Goal: Task Accomplishment & Management: Use online tool/utility

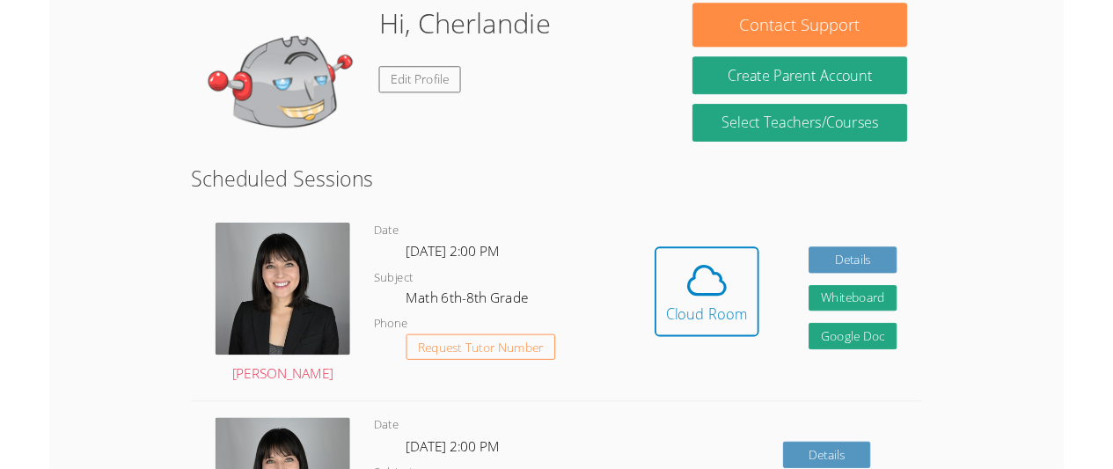
scroll to position [234, 0]
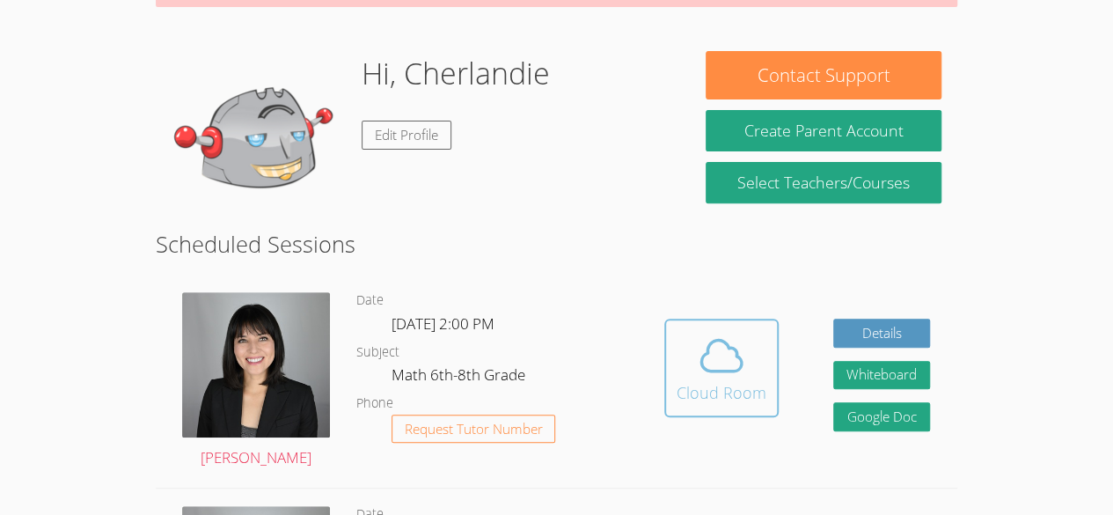
click at [720, 369] on icon at bounding box center [721, 355] width 40 height 31
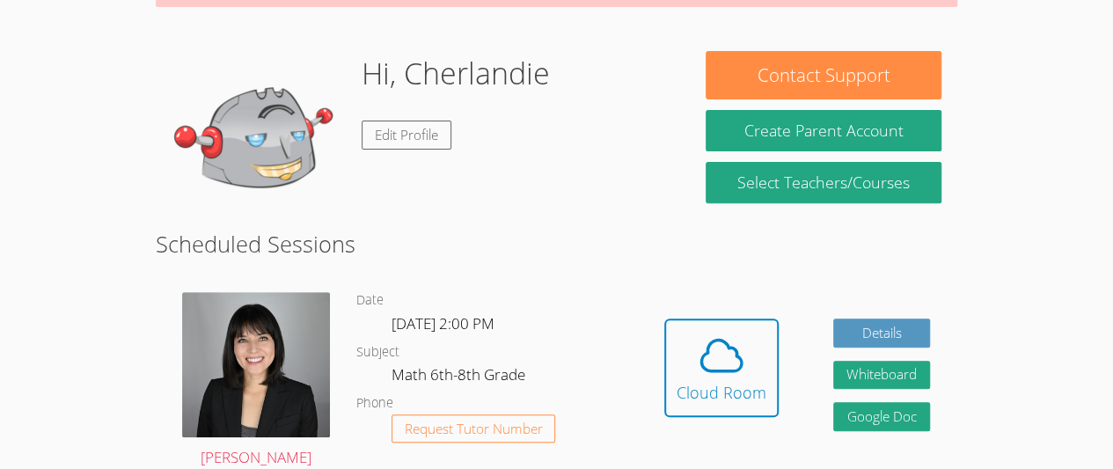
drag, startPoint x: 469, startPoint y: 183, endPoint x: 469, endPoint y: 137, distance: 45.7
click at [469, 137] on div "Hi, Cherlandie Edit Profile" at bounding box center [456, 139] width 188 height 176
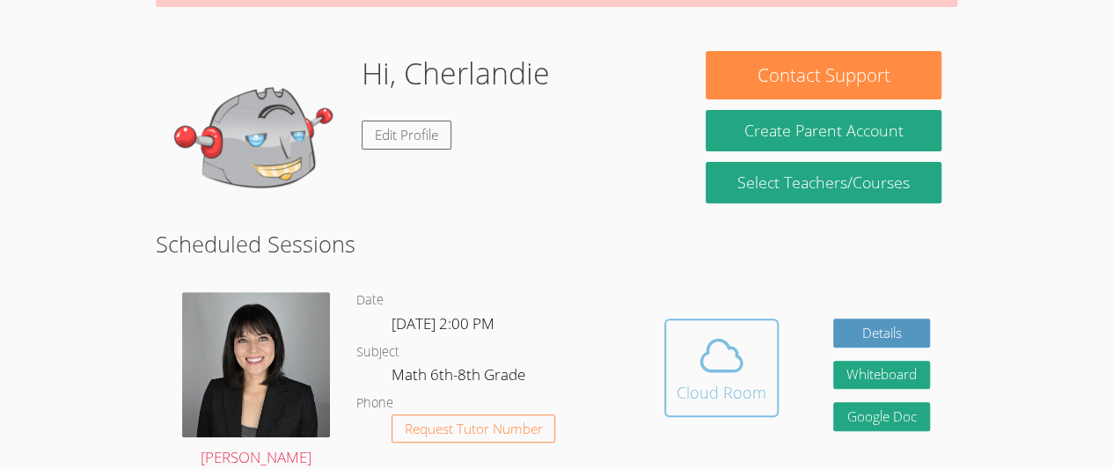
click at [744, 365] on icon at bounding box center [721, 355] width 49 height 49
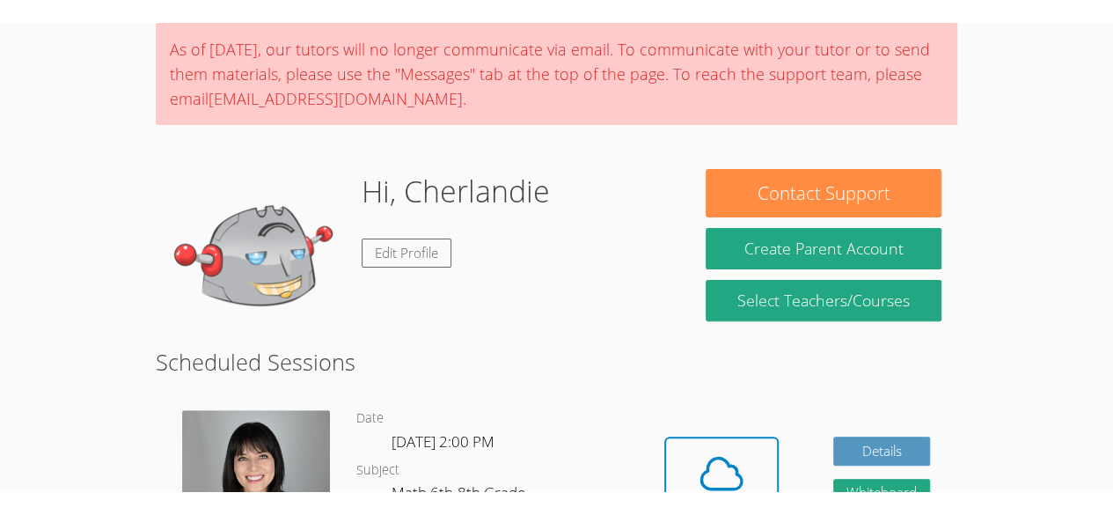
scroll to position [0, 0]
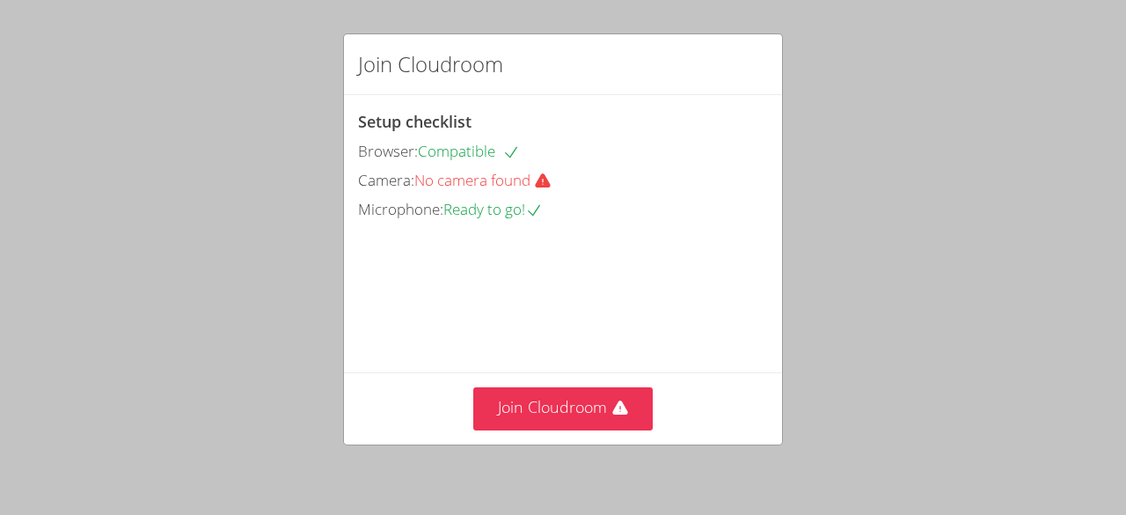
click at [529, 178] on span "No camera found" at bounding box center [489, 180] width 151 height 20
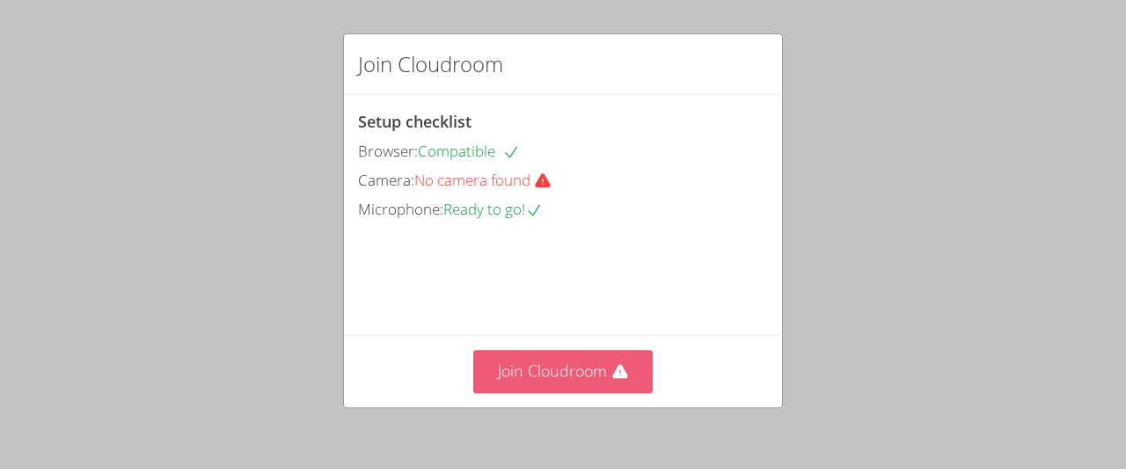
drag, startPoint x: 539, startPoint y: 410, endPoint x: 539, endPoint y: 364, distance: 45.7
click at [539, 364] on button "Join Cloudroom" at bounding box center [563, 371] width 180 height 43
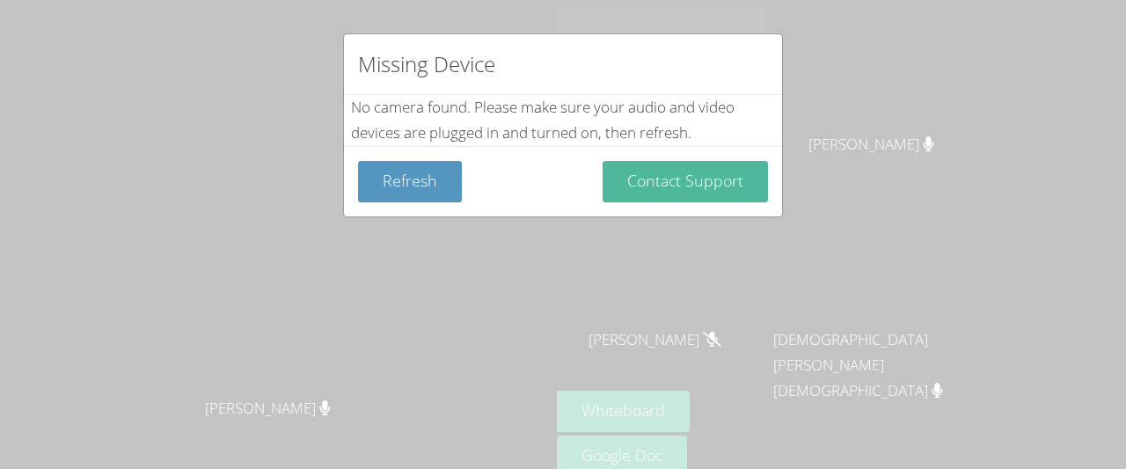
click at [653, 186] on button "Contact Support" at bounding box center [685, 181] width 165 height 41
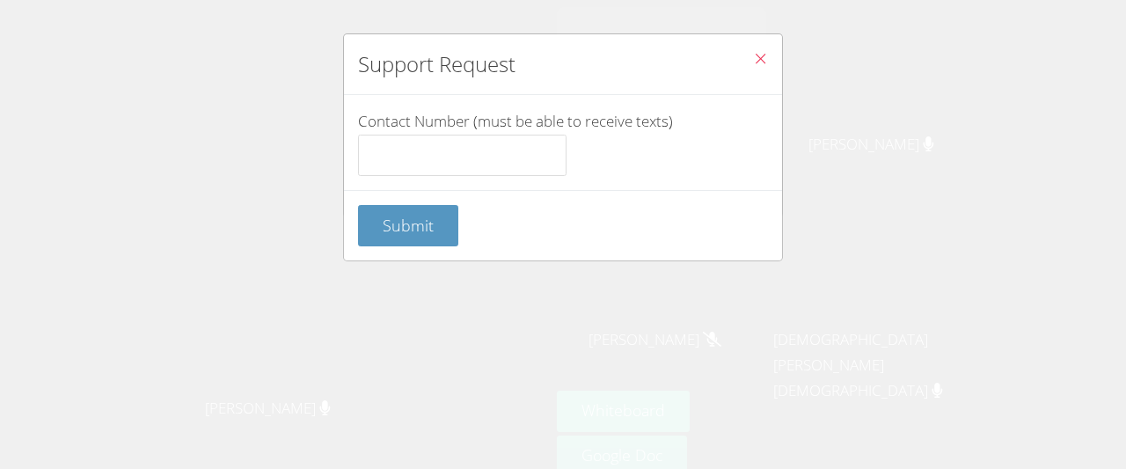
click at [754, 57] on icon "Close" at bounding box center [760, 58] width 15 height 15
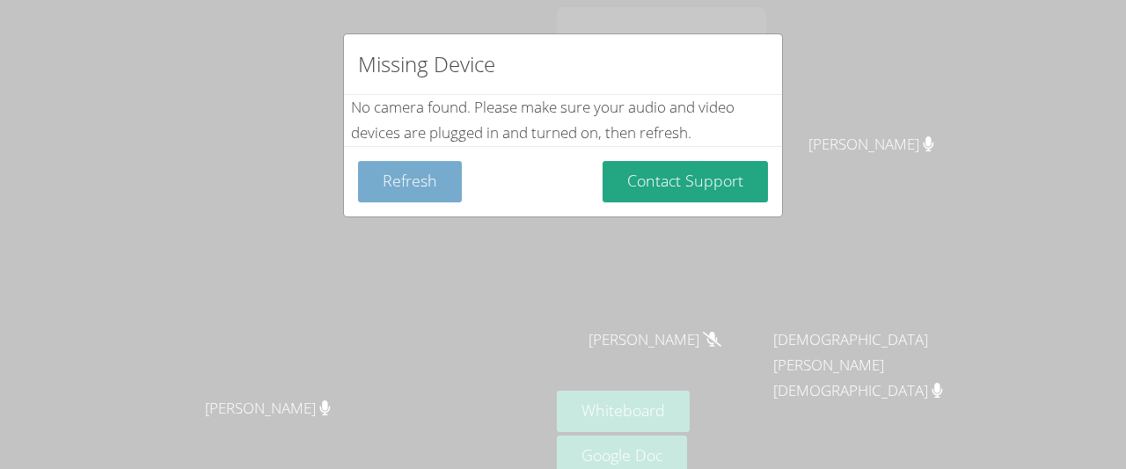
click at [419, 187] on button "Refresh" at bounding box center [410, 181] width 104 height 41
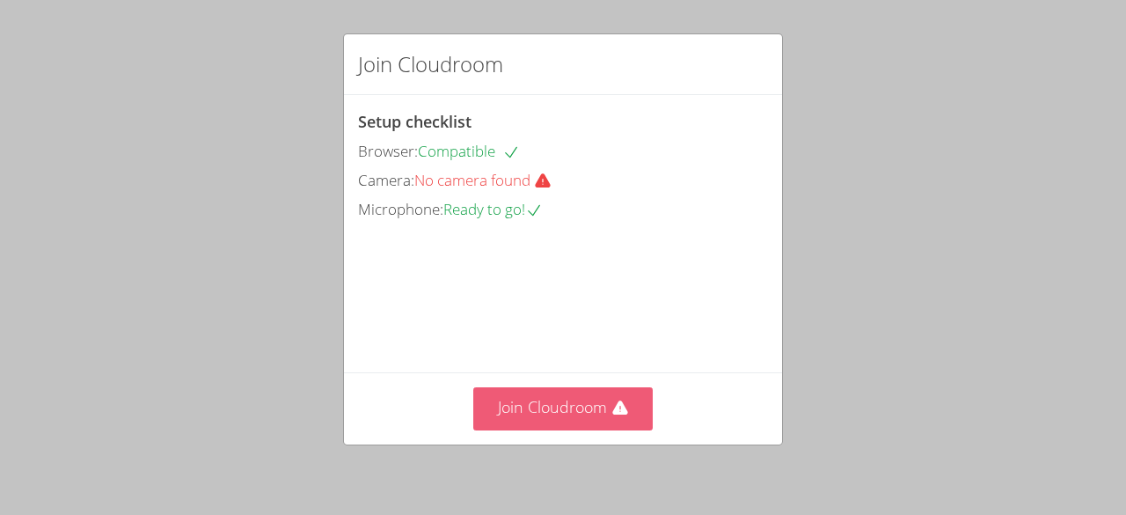
click at [570, 419] on button "Join Cloudroom" at bounding box center [563, 408] width 180 height 43
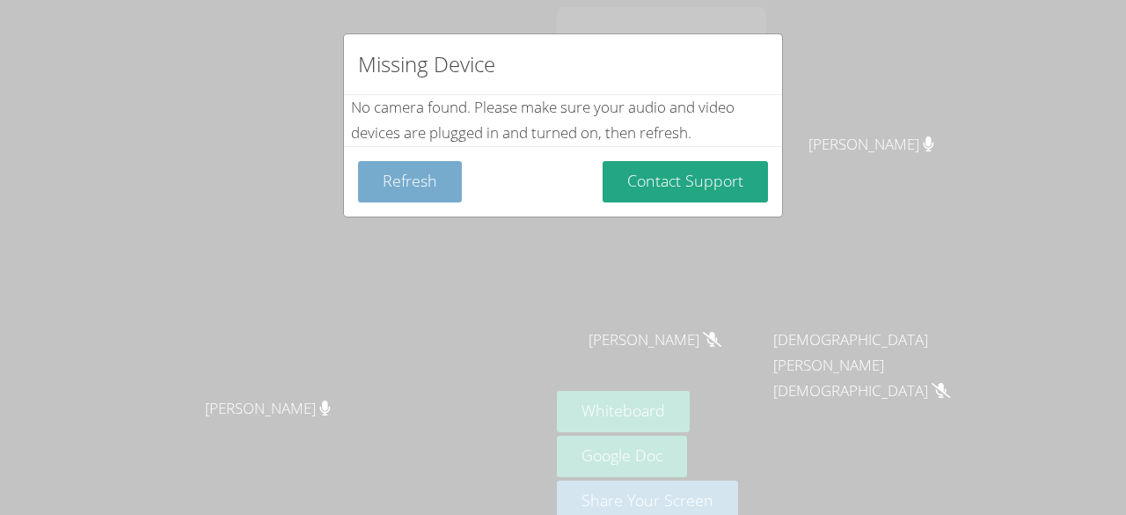
click at [392, 186] on button "Refresh" at bounding box center [410, 181] width 104 height 41
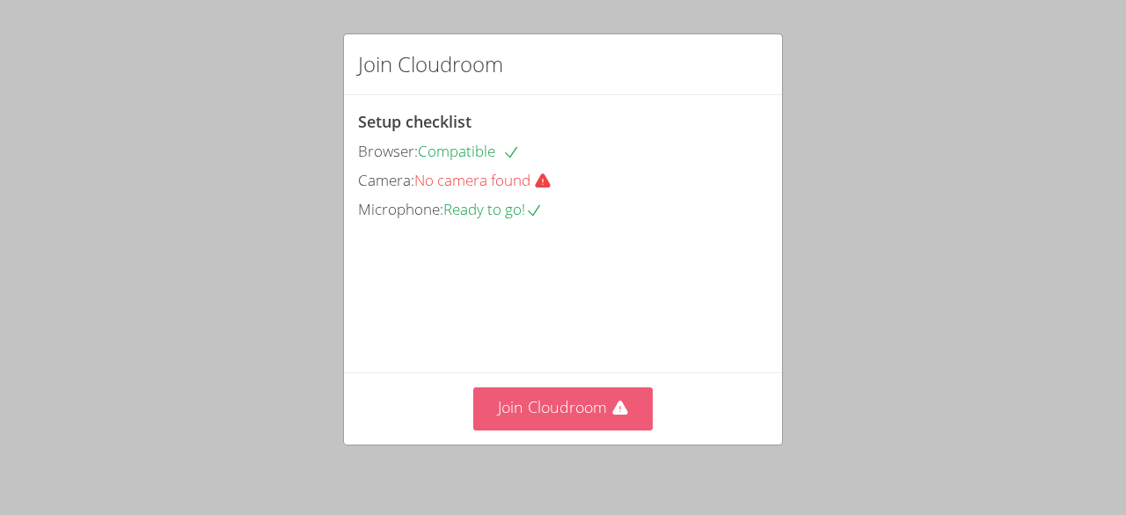
click at [560, 406] on button "Join Cloudroom" at bounding box center [563, 408] width 180 height 43
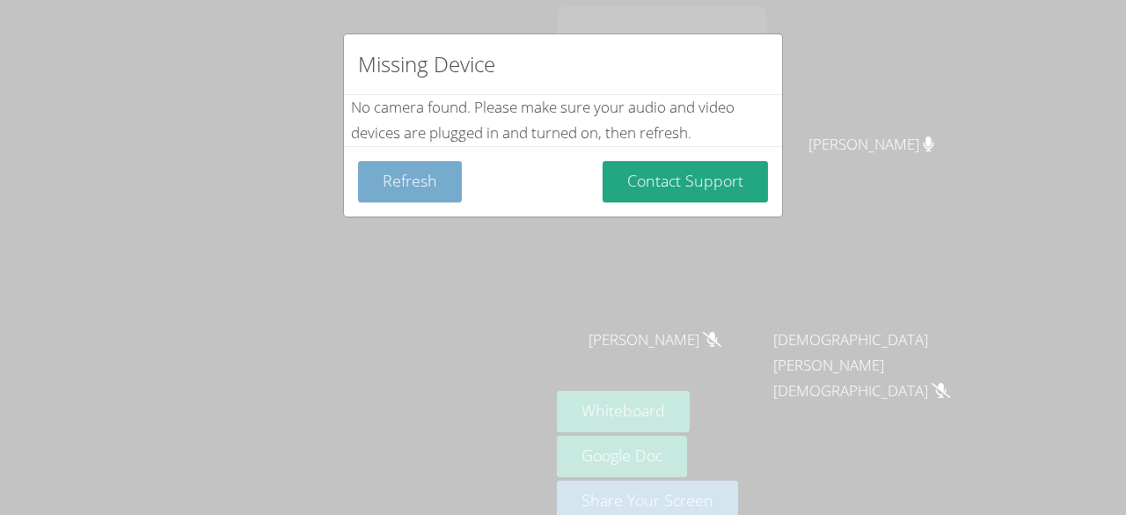
click at [422, 166] on button "Refresh" at bounding box center [410, 181] width 104 height 41
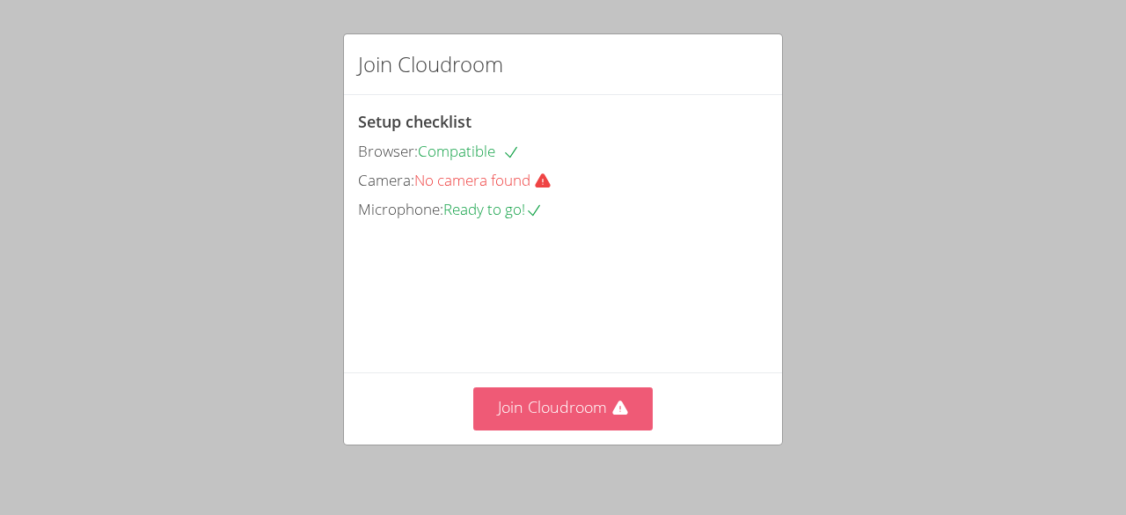
click at [566, 411] on button "Join Cloudroom" at bounding box center [563, 408] width 180 height 43
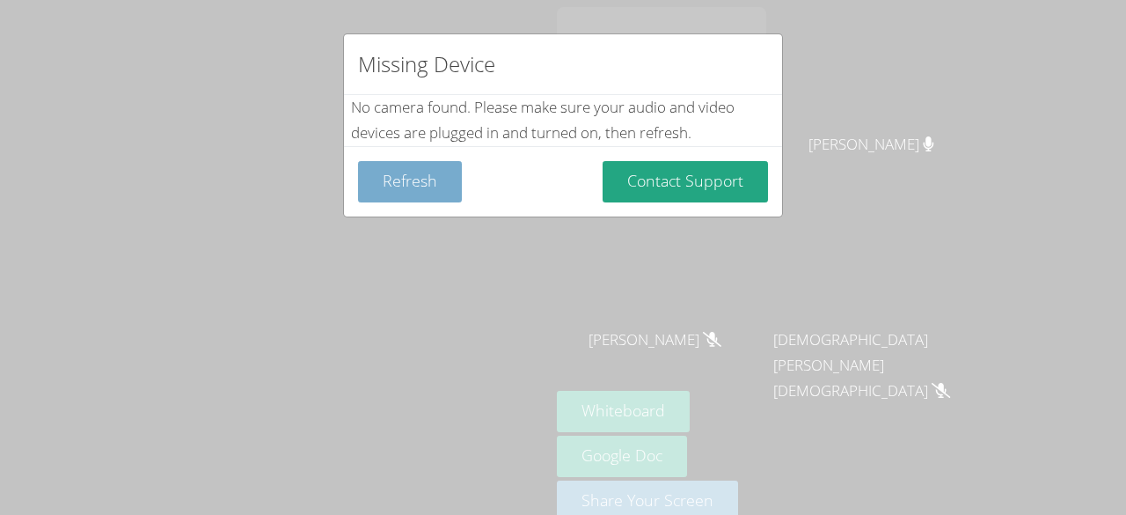
click at [429, 173] on button "Refresh" at bounding box center [410, 181] width 104 height 41
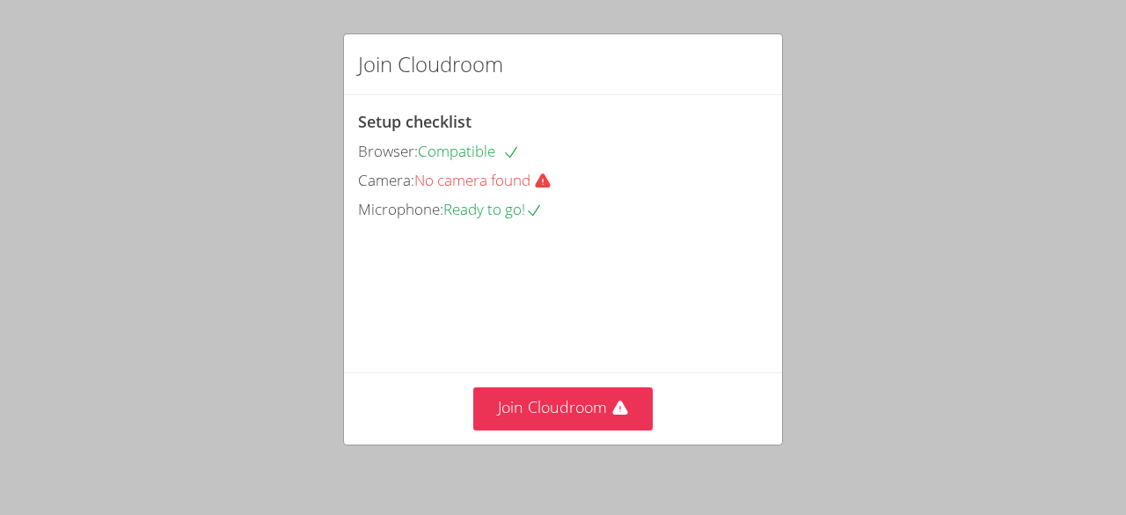
click at [67, 147] on div "Join Cloudroom Setup checklist Browser: Compatible Camera: No camera found Micr…" at bounding box center [563, 257] width 1126 height 515
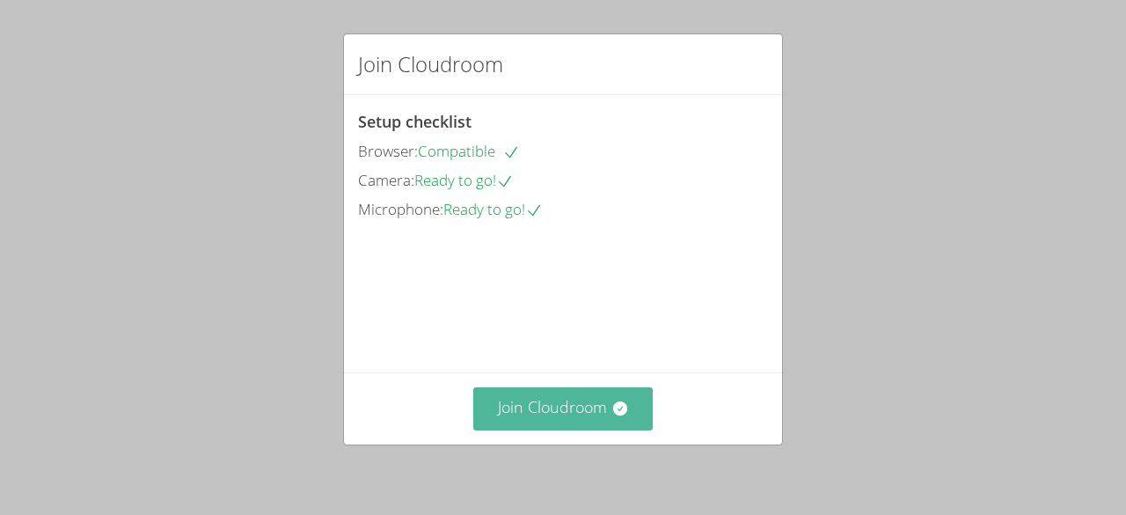
click at [549, 422] on button "Join Cloudroom" at bounding box center [563, 408] width 180 height 43
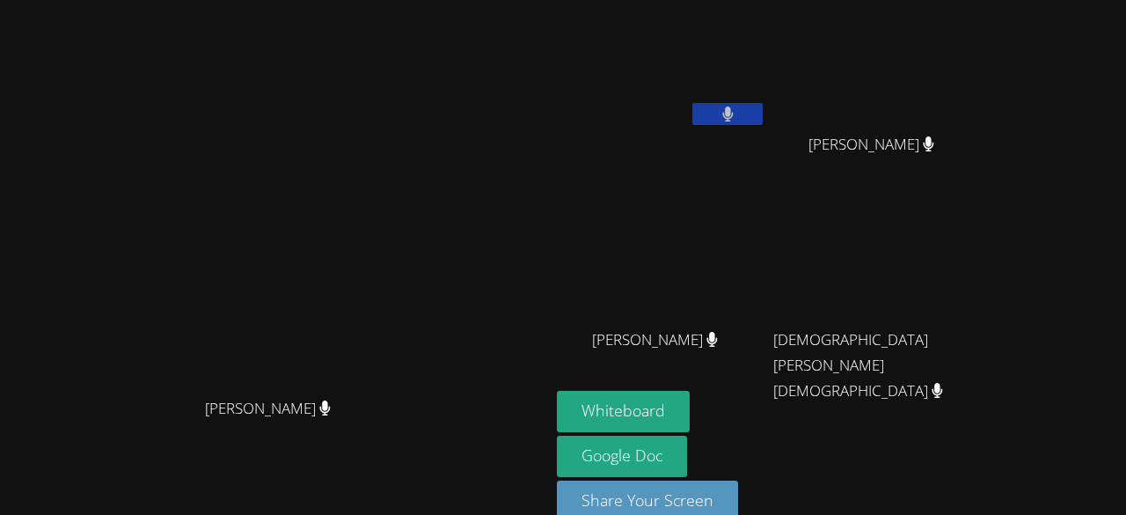
click at [763, 117] on button at bounding box center [727, 114] width 70 height 22
click at [1061, 236] on div "Kirsten Marino Kirsten Marino Cherlandie Pierre Jean Henry Jean Henry Oliver Al…" at bounding box center [563, 257] width 1126 height 515
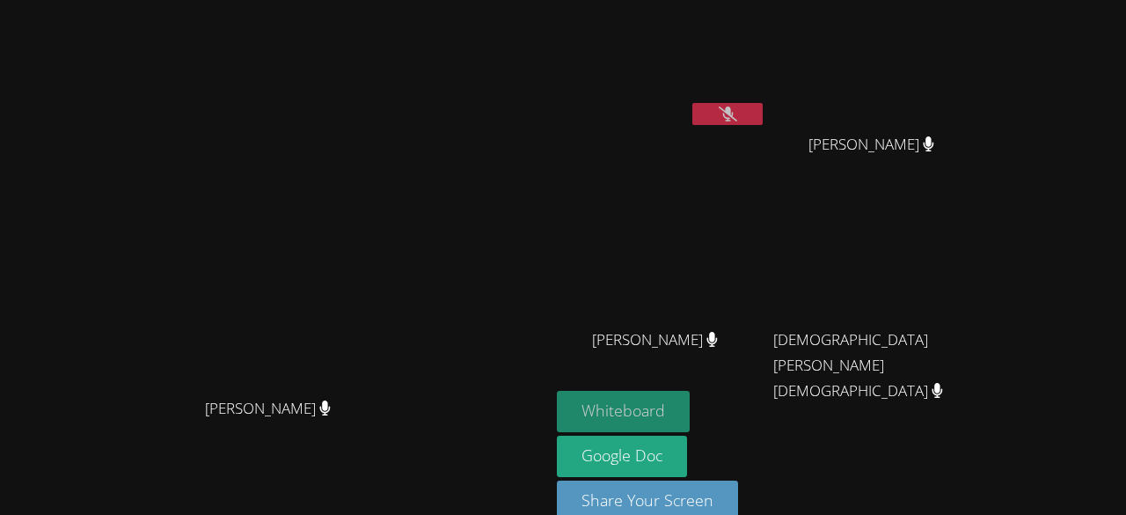
click at [690, 408] on button "Whiteboard" at bounding box center [623, 411] width 133 height 41
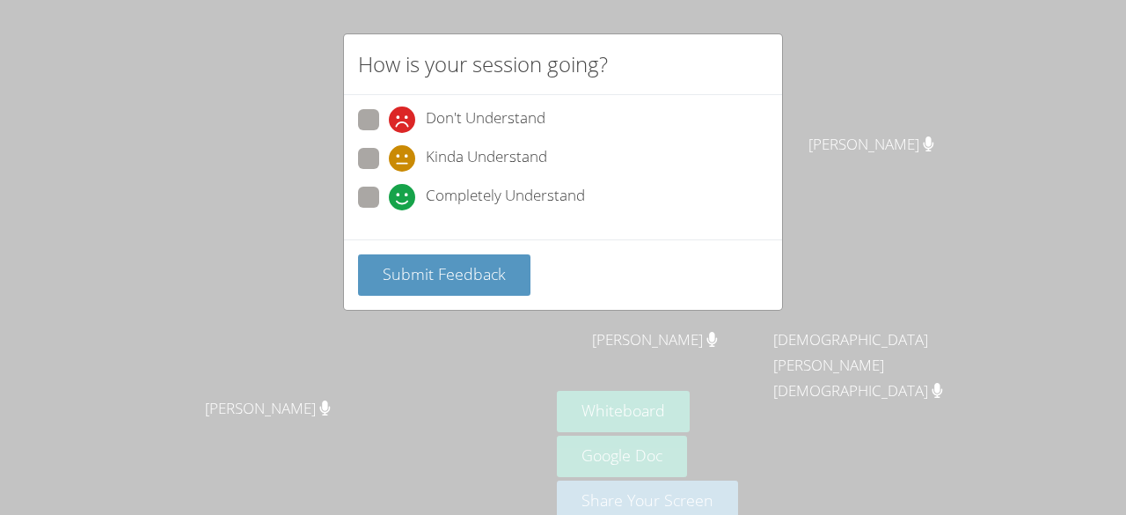
click at [382, 199] on label "Completely Understand" at bounding box center [471, 198] width 227 height 24
click at [389, 199] on input "Completely Understand" at bounding box center [396, 193] width 15 height 15
radio input "true"
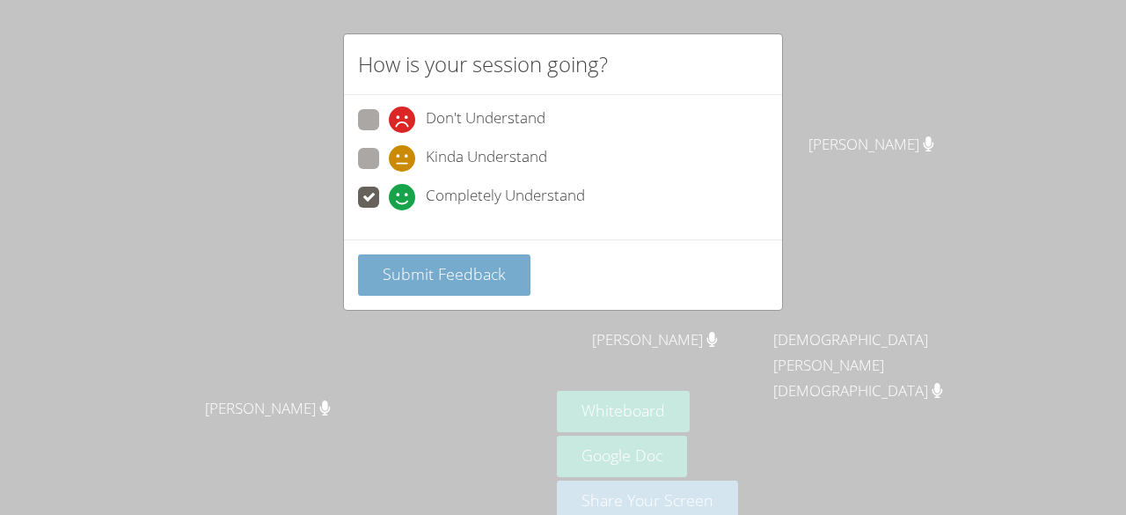
click at [411, 263] on span "Submit Feedback" at bounding box center [444, 273] width 123 height 21
